Goal: Task Accomplishment & Management: Manage account settings

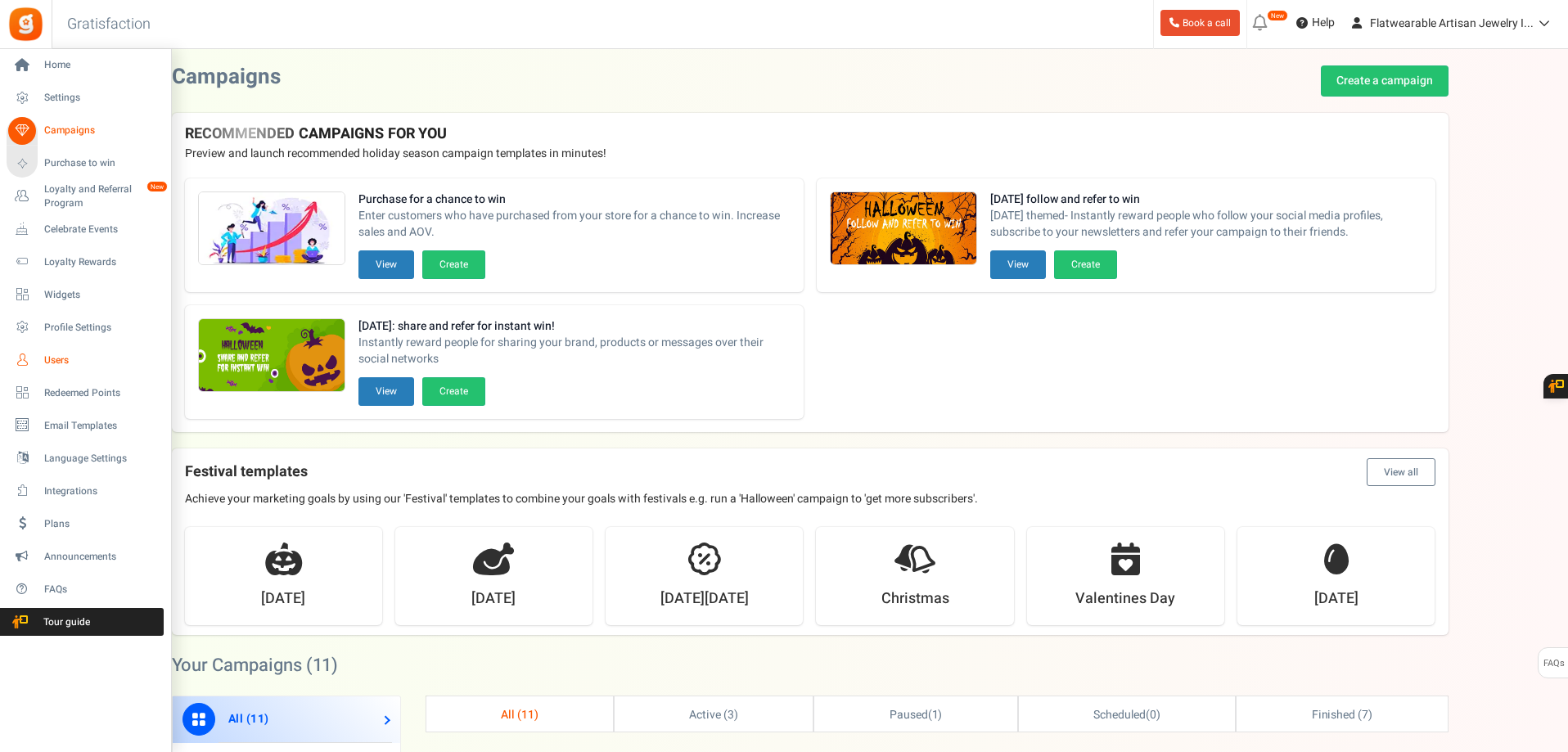
click at [61, 353] on span "Users" at bounding box center [101, 360] width 114 height 14
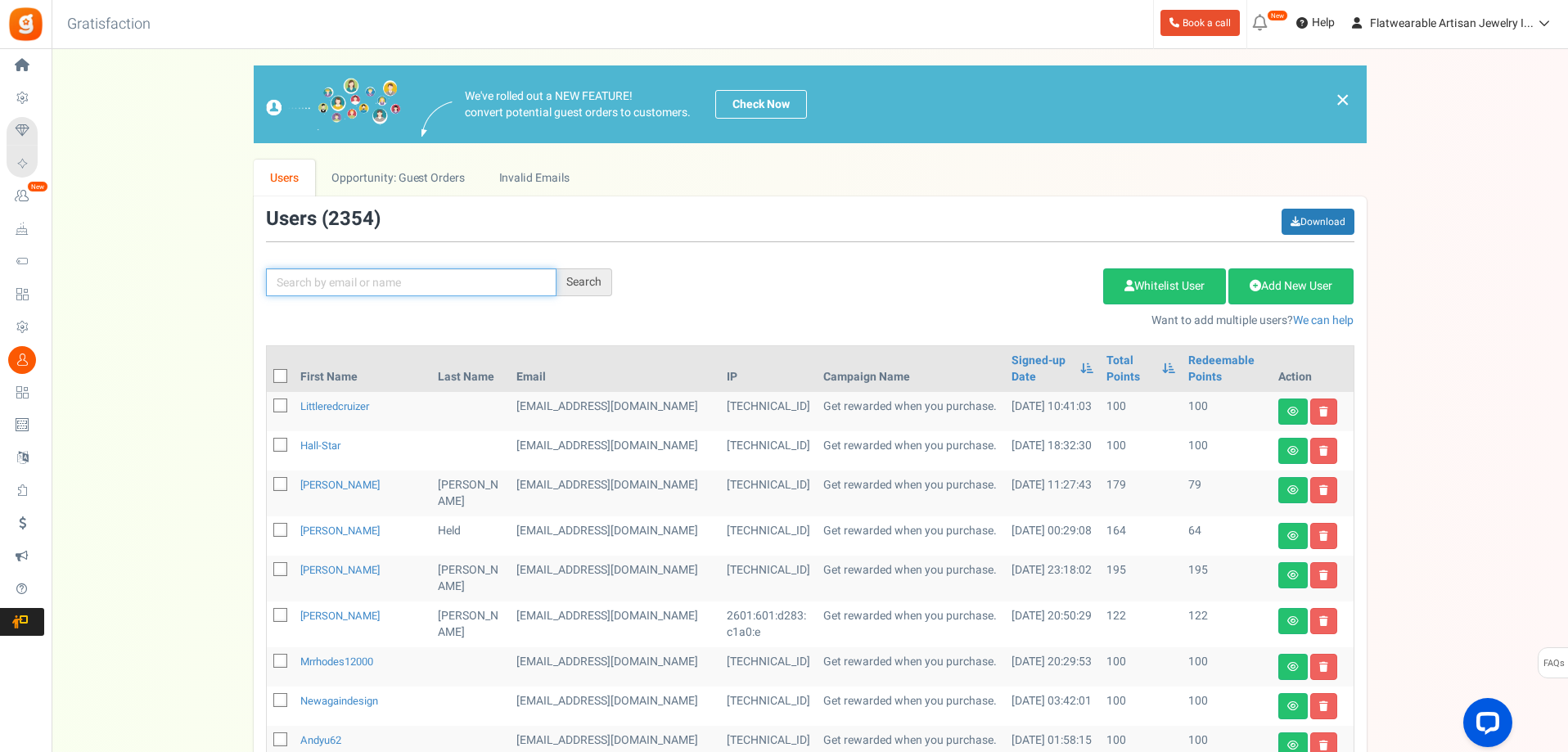
click at [498, 272] on input "text" at bounding box center [412, 282] width 291 height 28
paste input "[EMAIL_ADDRESS][DOMAIN_NAME]"
type input "[EMAIL_ADDRESS][DOMAIN_NAME]"
click at [582, 278] on div "Search" at bounding box center [583, 282] width 55 height 28
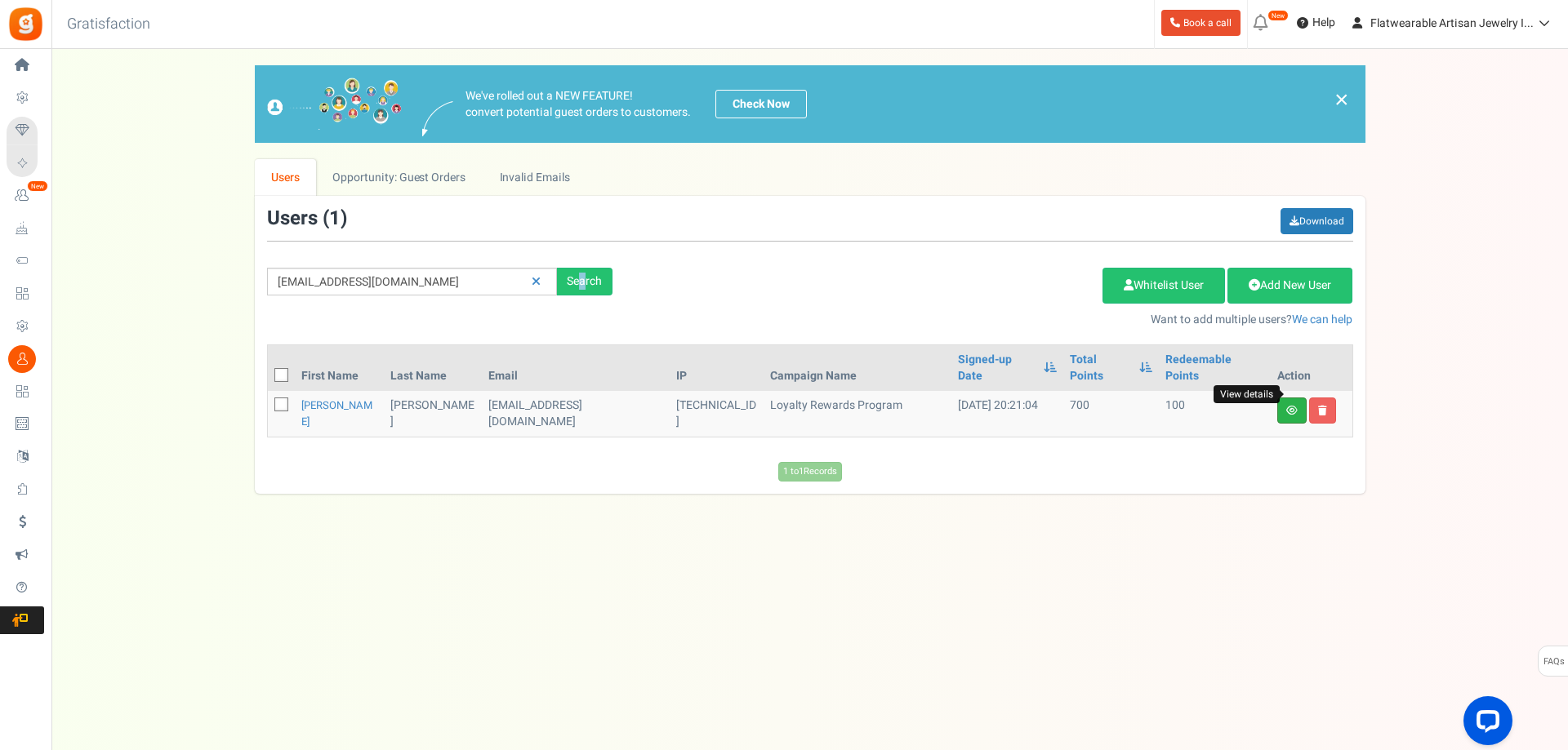
click at [1291, 406] on icon at bounding box center [1292, 411] width 11 height 9
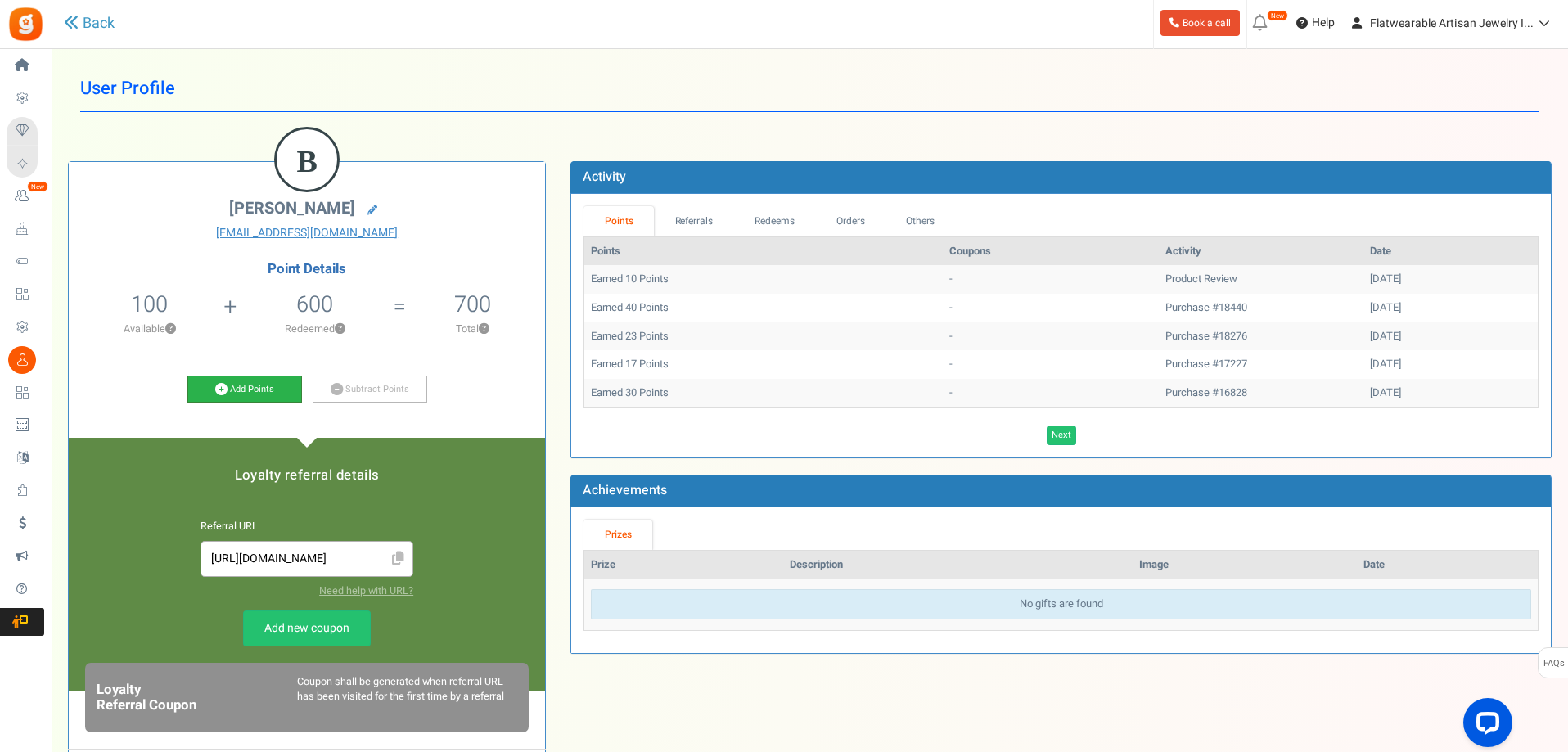
click at [225, 392] on icon at bounding box center [221, 388] width 12 height 12
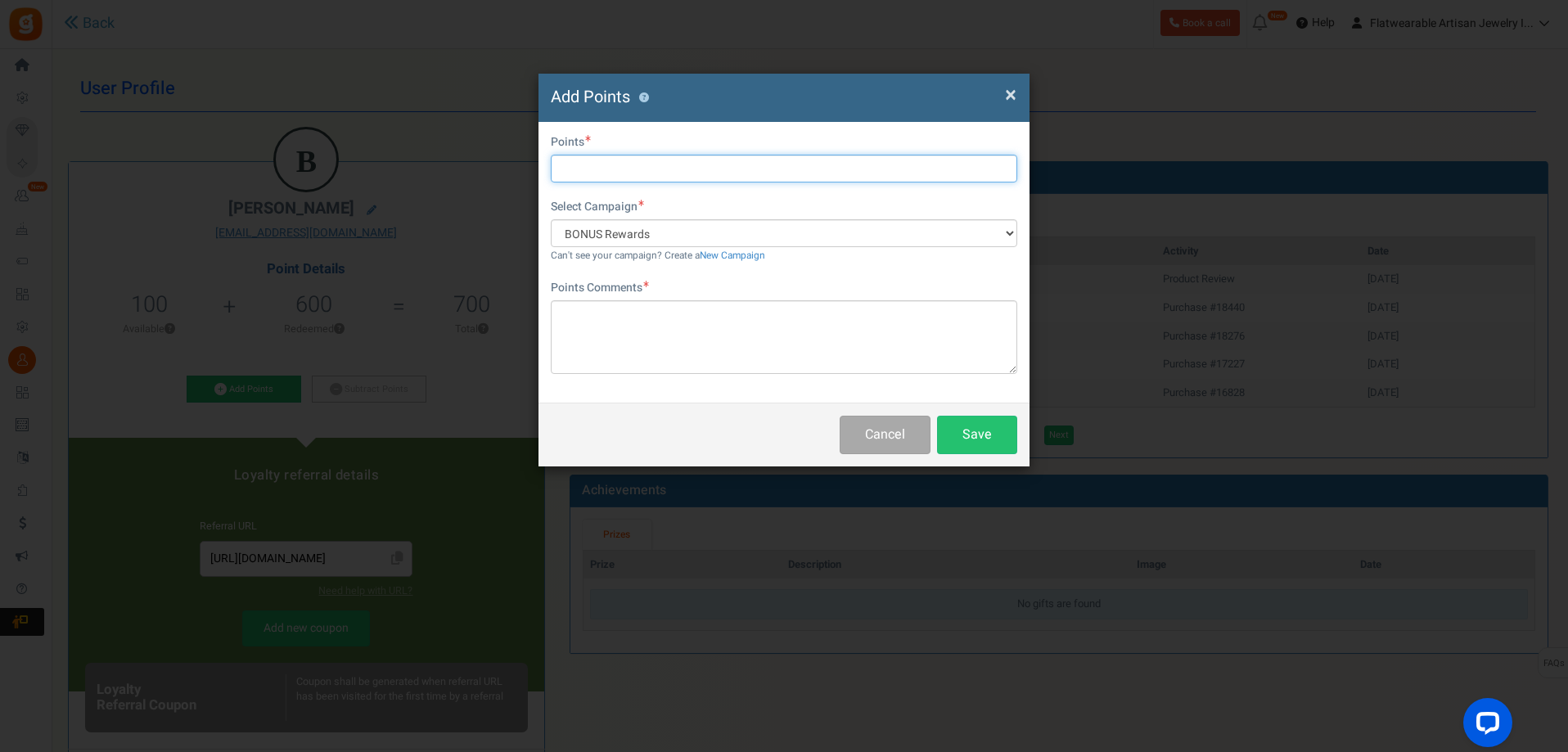
click at [611, 164] on input "text" at bounding box center [783, 169] width 466 height 28
type input "500"
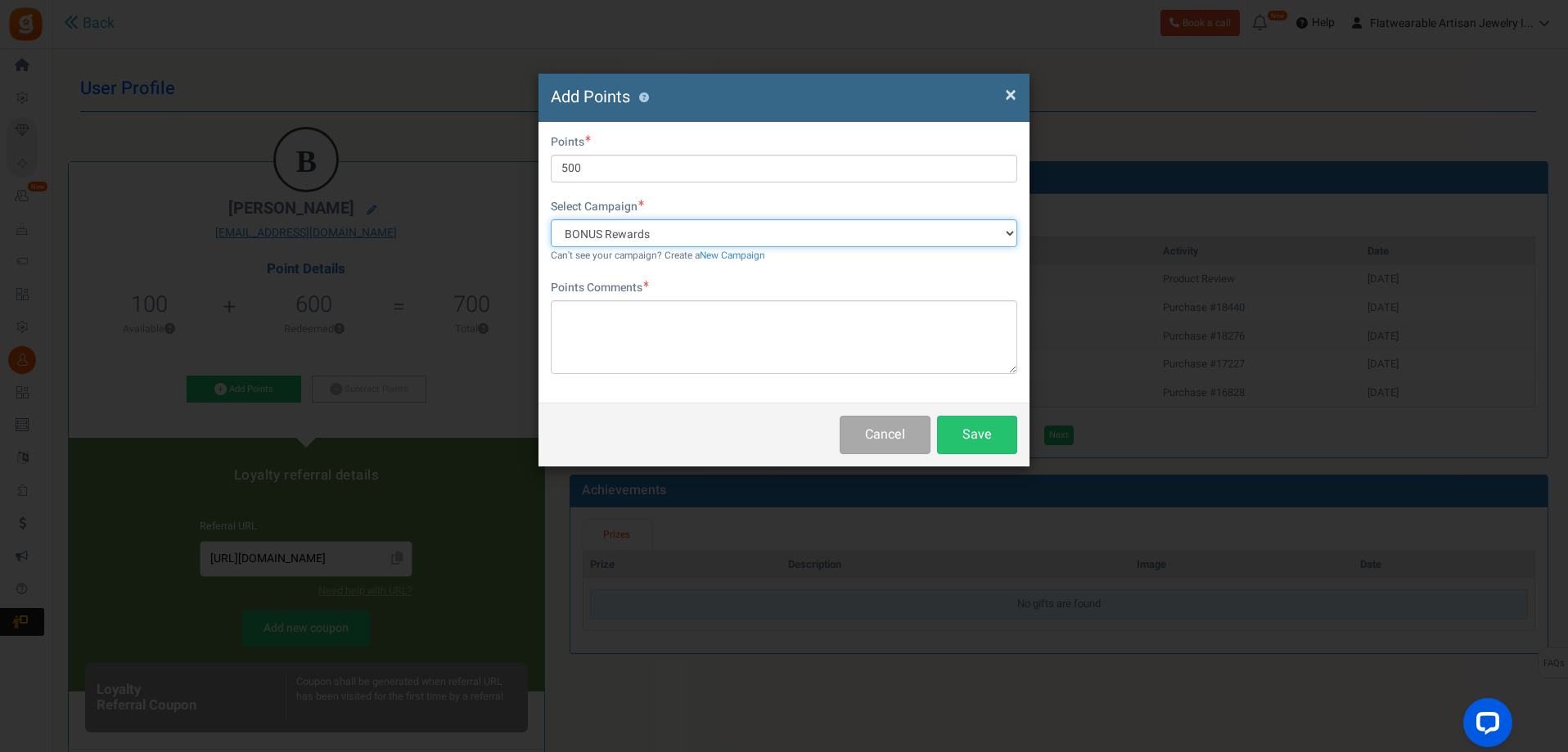
click at [653, 232] on select "BONUS Rewards Get rewarded when you purchase. Enter and refer to win!" at bounding box center [783, 233] width 466 height 28
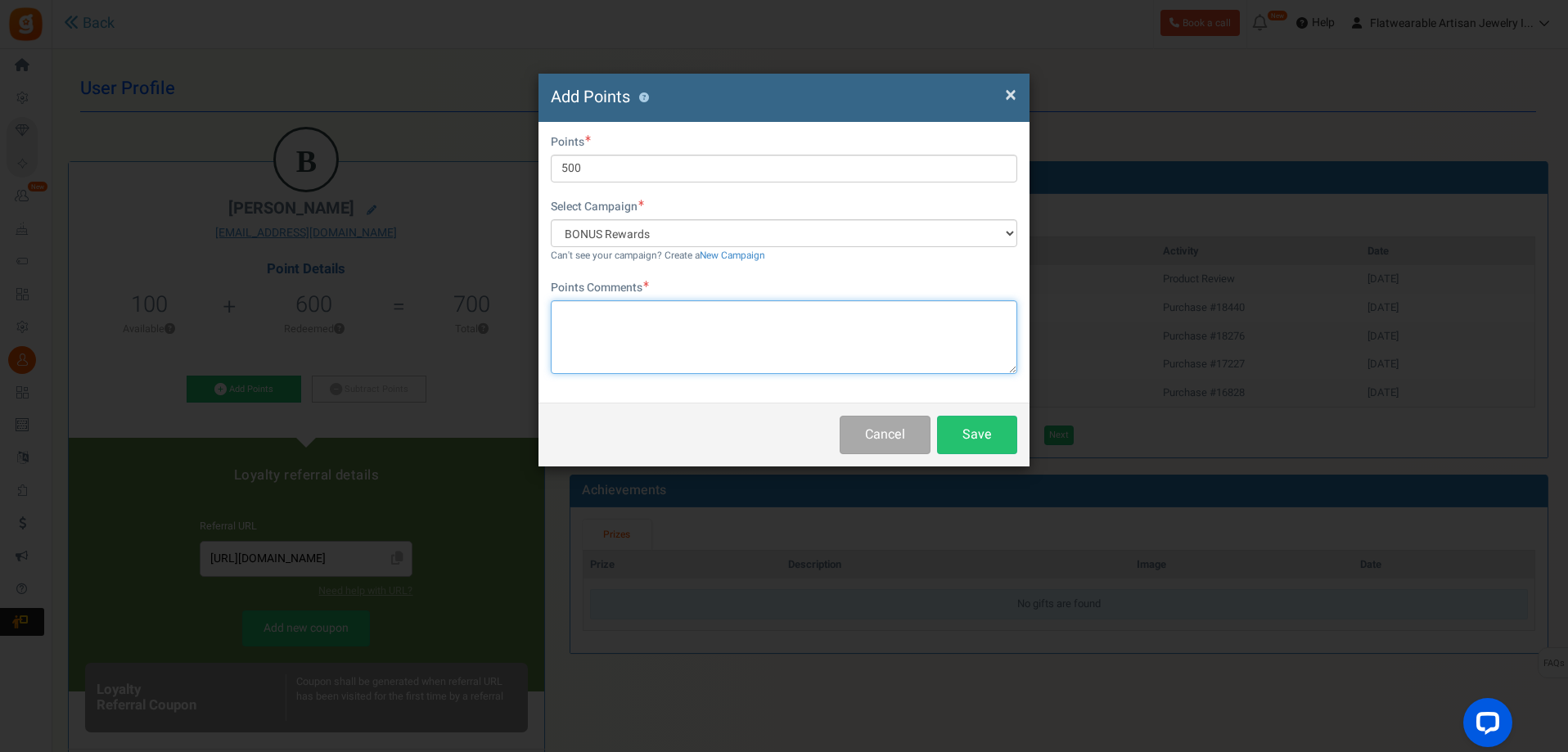
click at [629, 346] on textarea at bounding box center [783, 337] width 466 height 74
